Goal: Task Accomplishment & Management: Manage account settings

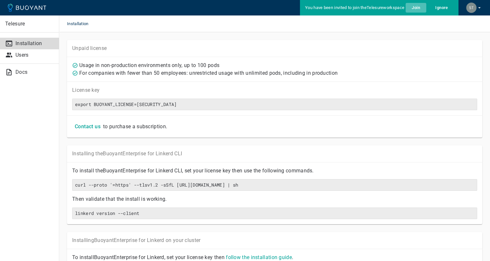
click at [417, 7] on h5 "Join" at bounding box center [415, 7] width 8 height 5
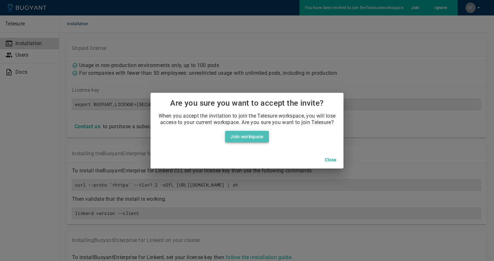
click at [248, 141] on link "Join workspace" at bounding box center [246, 137] width 43 height 12
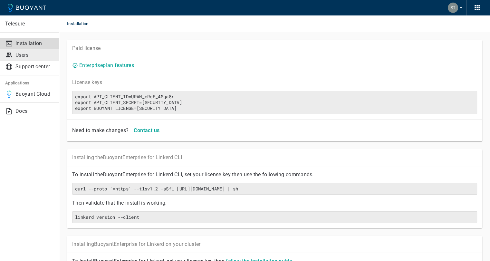
click at [28, 56] on p "Users" at bounding box center [34, 55] width 38 height 6
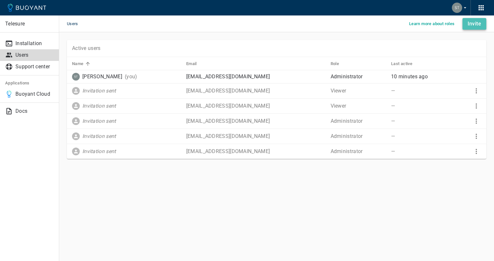
click at [477, 27] on h4 "Invite" at bounding box center [475, 24] width 14 height 6
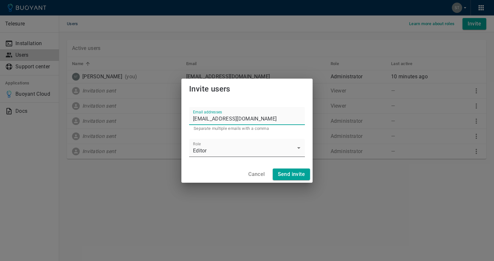
type input "[EMAIL_ADDRESS][DOMAIN_NAME]"
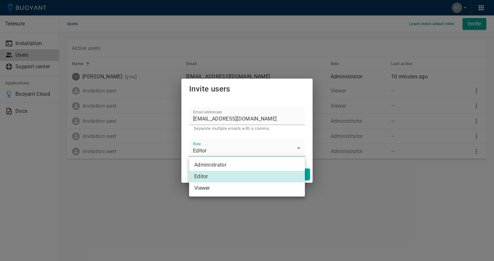
click at [258, 152] on body "Telesure Installation Users Support center Applications Buoyant Cloud Docs User…" at bounding box center [247, 130] width 494 height 261
click at [221, 163] on li "Administrator" at bounding box center [247, 165] width 116 height 12
type input "Administrator"
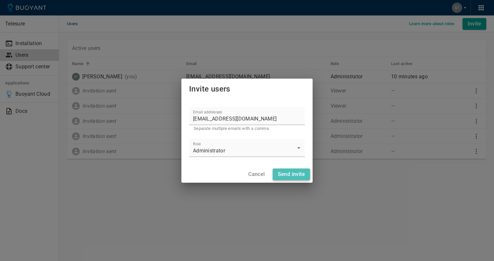
click at [288, 174] on h4 "Send invite" at bounding box center [291, 174] width 27 height 6
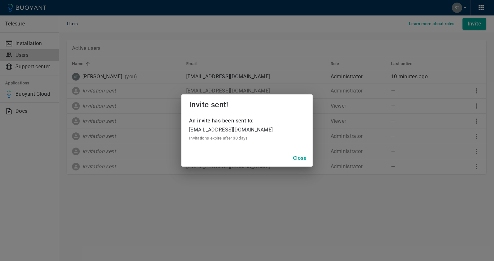
click at [295, 158] on h4 "Close" at bounding box center [300, 158] width 14 height 6
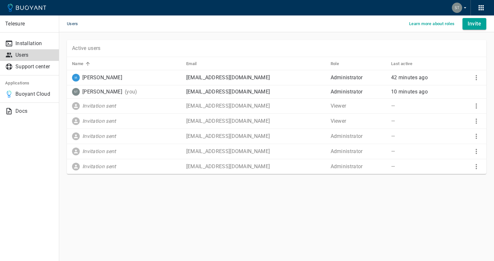
click at [467, 7] on icon "button" at bounding box center [466, 8] width 6 height 6
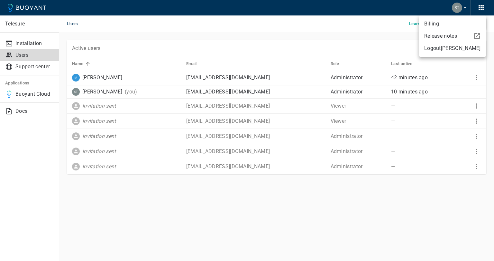
click at [408, 8] on div at bounding box center [247, 130] width 494 height 261
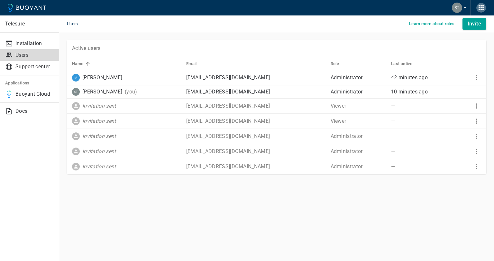
click at [479, 7] on icon "button" at bounding box center [482, 8] width 8 height 8
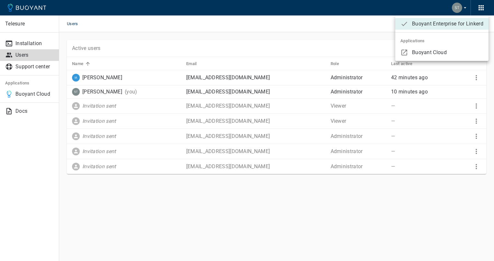
click at [49, 155] on div at bounding box center [247, 130] width 494 height 261
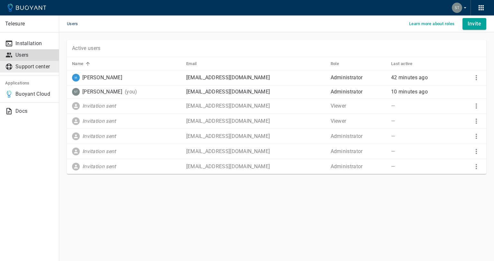
click at [29, 66] on p "Support center" at bounding box center [34, 66] width 38 height 6
click at [5, 23] on p "Telesure" at bounding box center [29, 24] width 49 height 6
click at [124, 10] on div at bounding box center [245, 5] width 484 height 21
click at [475, 104] on icon "More" at bounding box center [477, 106] width 8 height 8
click at [351, 105] on div at bounding box center [247, 130] width 494 height 261
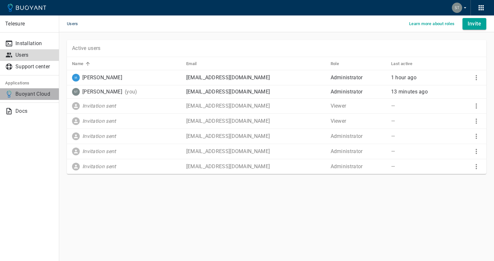
click at [21, 96] on p "Buoyant Cloud" at bounding box center [34, 94] width 38 height 6
